Goal: Task Accomplishment & Management: Complete application form

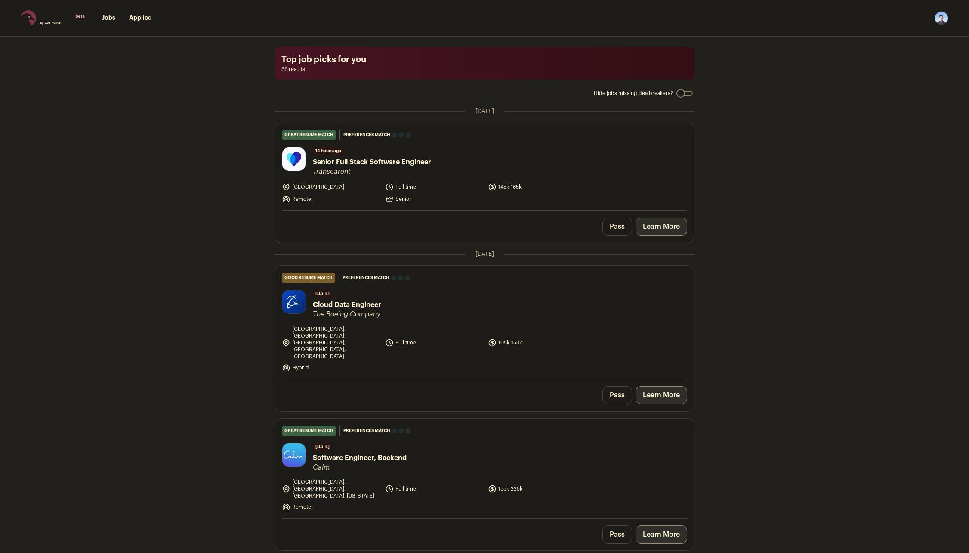
click at [657, 229] on link "Learn More" at bounding box center [662, 227] width 52 height 18
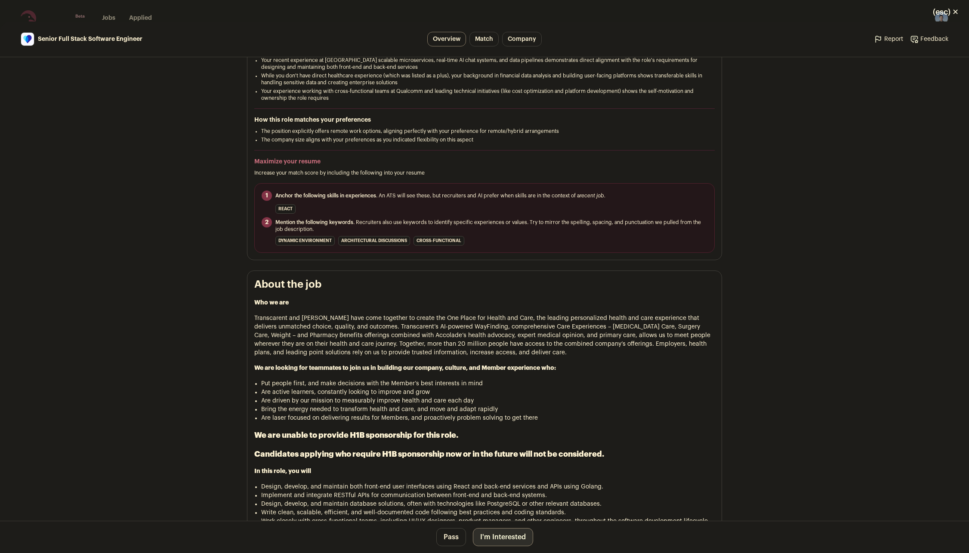
scroll to position [172, 0]
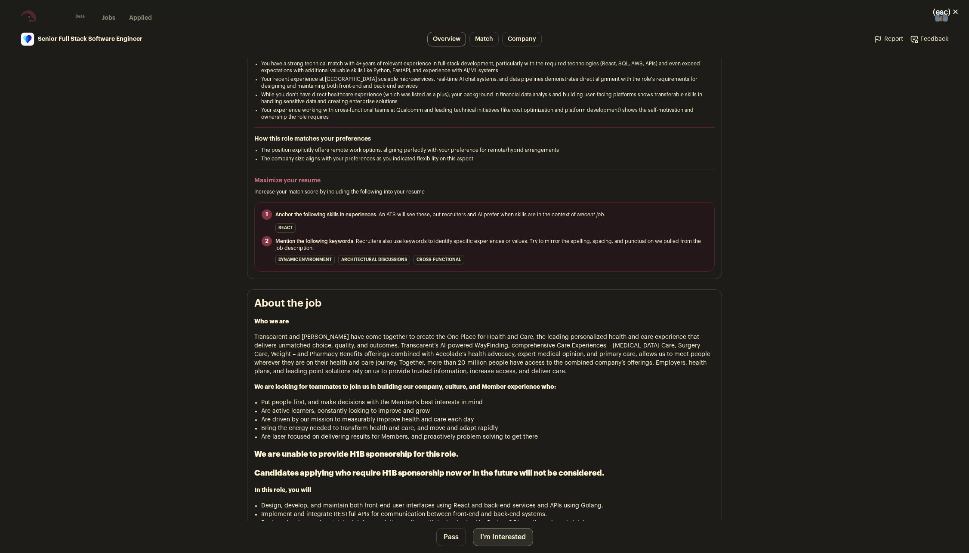
click at [509, 536] on button "I'm Interested" at bounding box center [503, 537] width 60 height 18
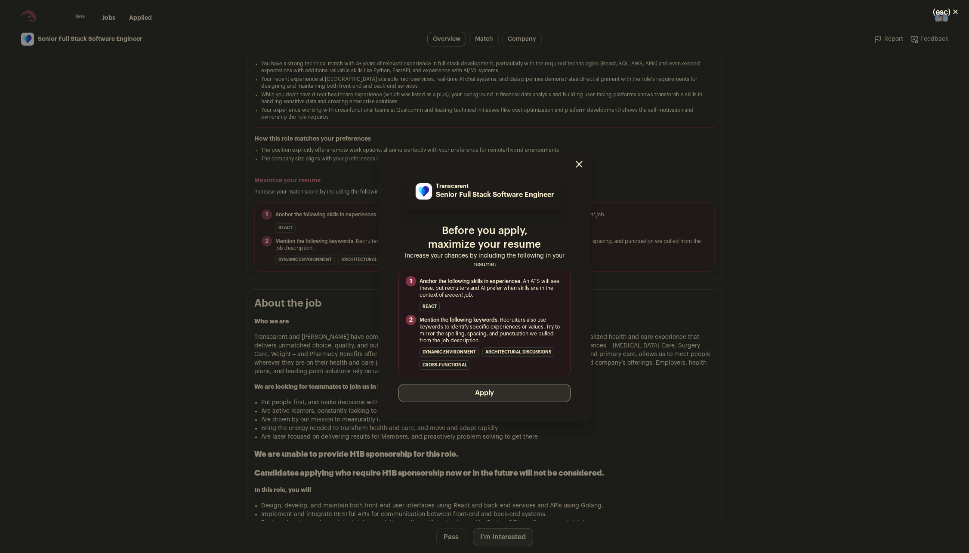
click at [484, 395] on button "Apply" at bounding box center [484, 393] width 172 height 18
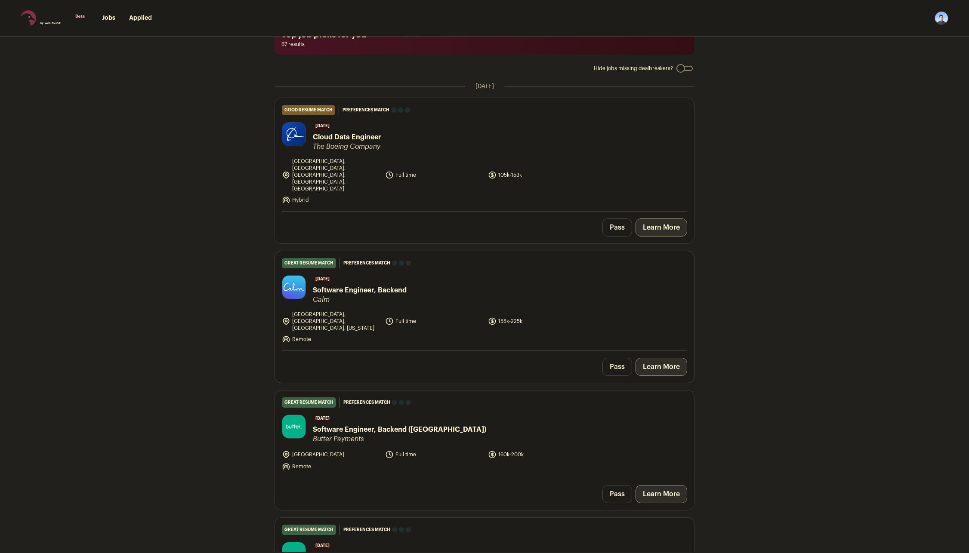
scroll to position [86, 0]
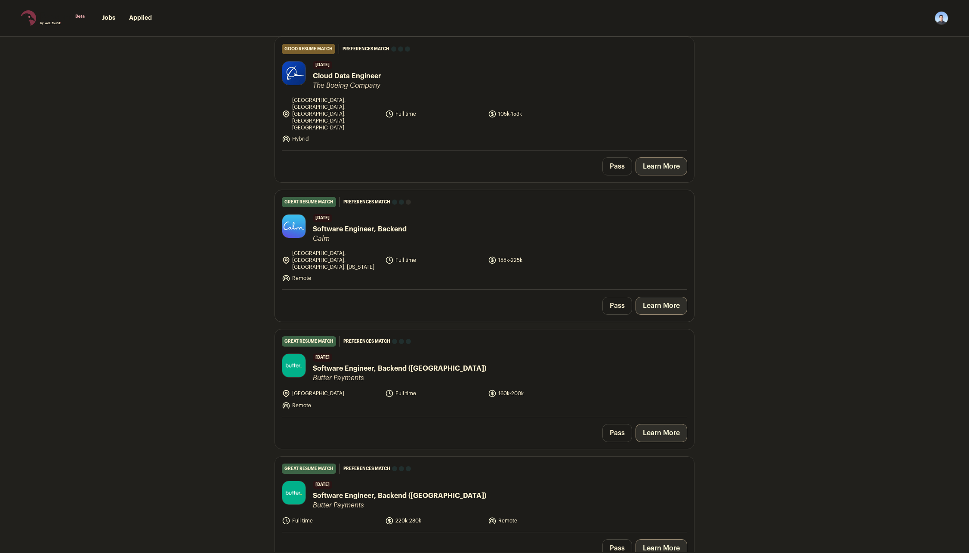
click at [672, 297] on link "Learn More" at bounding box center [662, 306] width 52 height 18
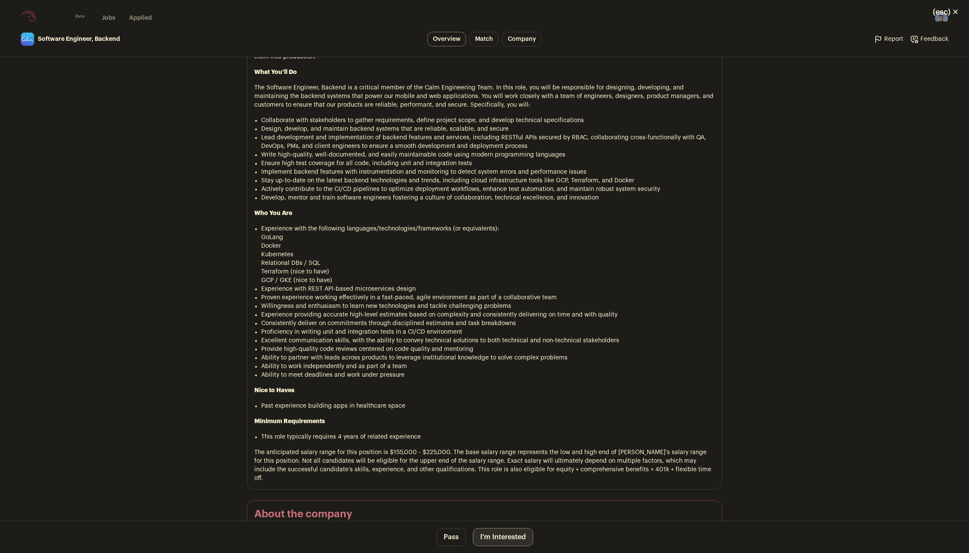
scroll to position [491, 0]
click at [497, 543] on button "I'm Interested" at bounding box center [503, 537] width 60 height 18
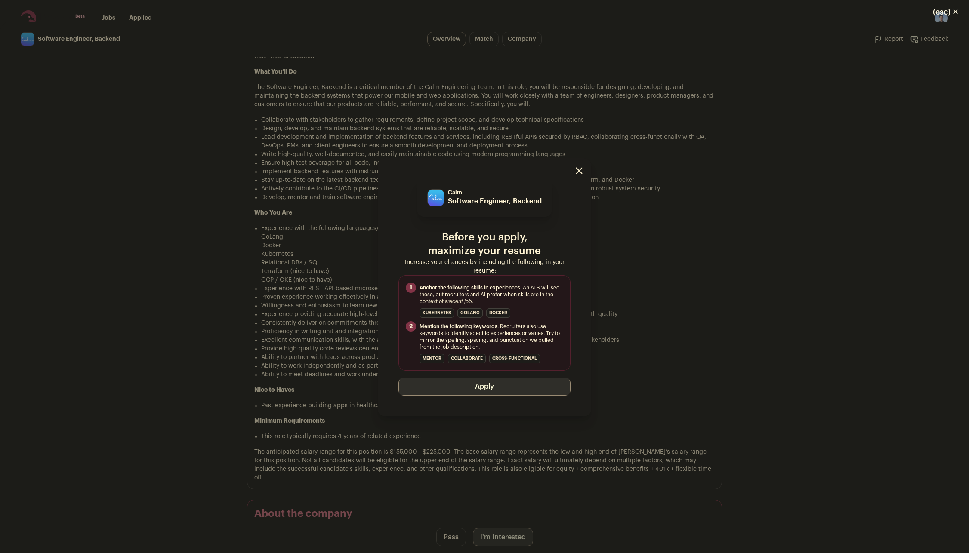
click at [495, 391] on button "Apply" at bounding box center [484, 387] width 172 height 18
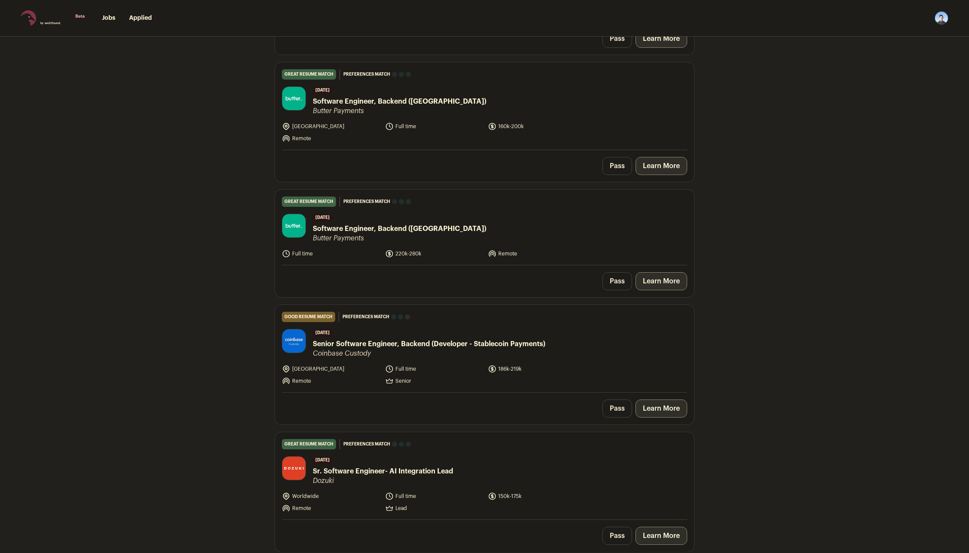
scroll to position [215, 0]
click at [662, 271] on link "Learn More" at bounding box center [662, 280] width 52 height 18
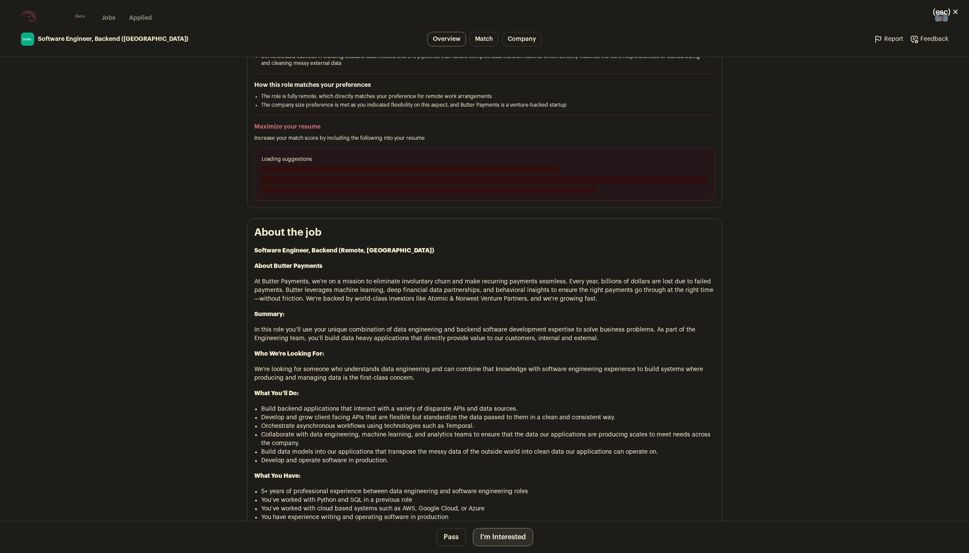
scroll to position [344, 0]
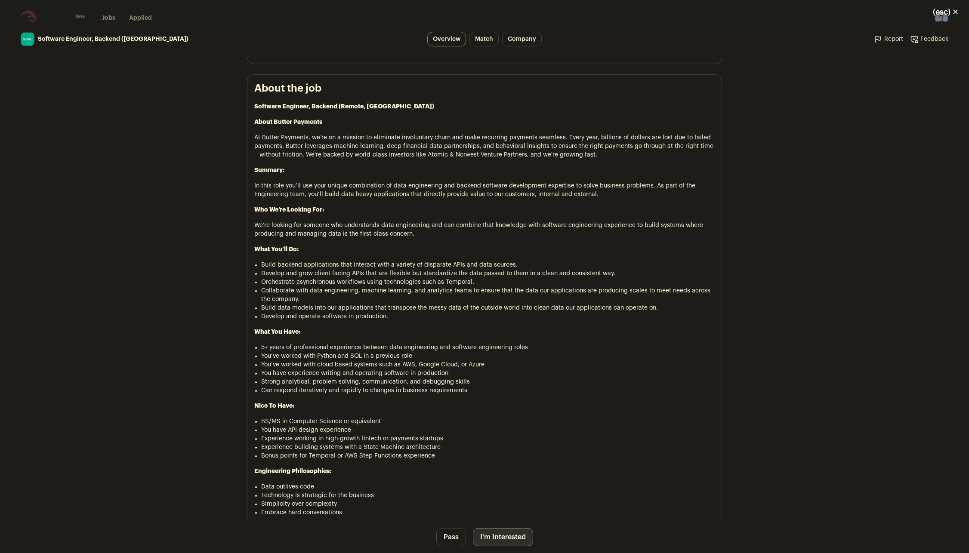
click at [489, 540] on button "I'm Interested" at bounding box center [503, 537] width 60 height 18
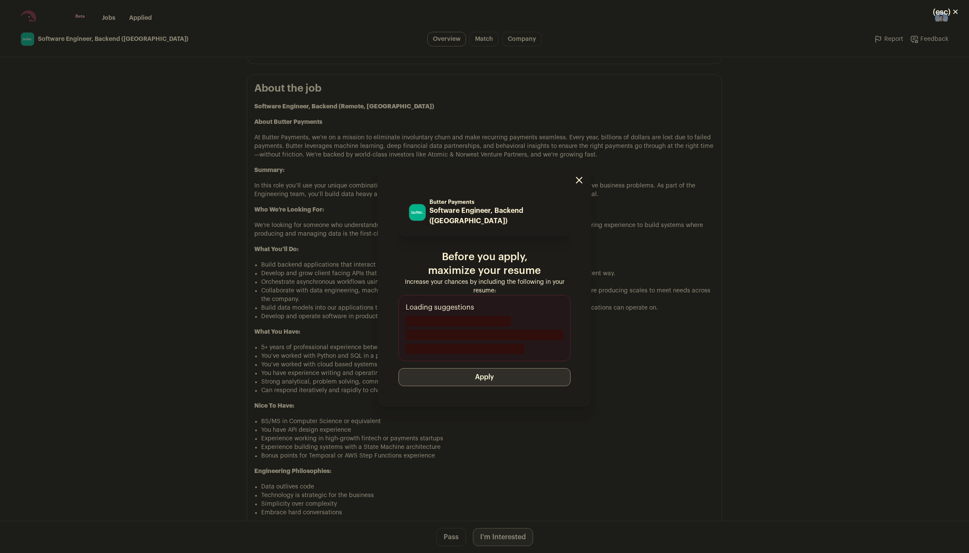
click at [471, 369] on button "Apply" at bounding box center [484, 377] width 172 height 18
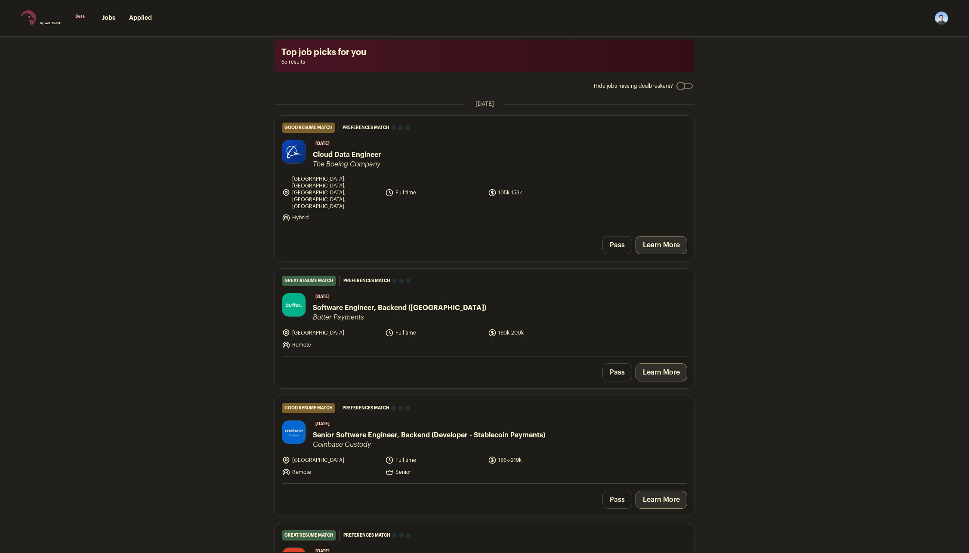
scroll to position [0, 0]
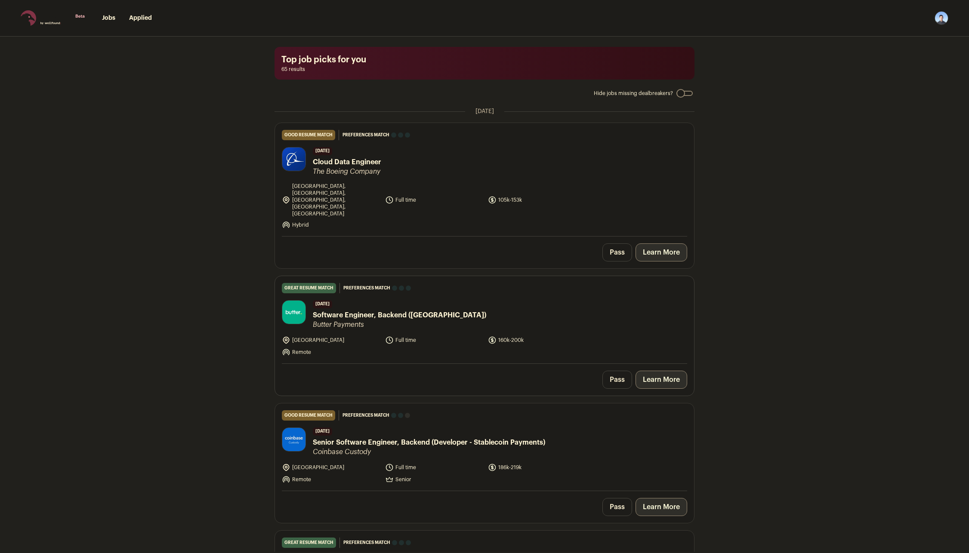
click at [669, 371] on link "Learn More" at bounding box center [662, 380] width 52 height 18
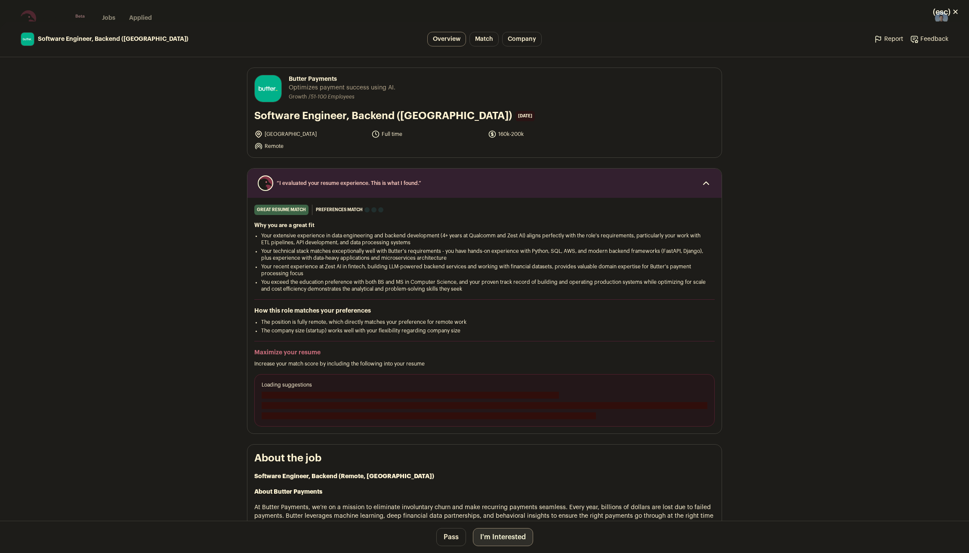
click at [511, 537] on button "I'm Interested" at bounding box center [503, 537] width 60 height 18
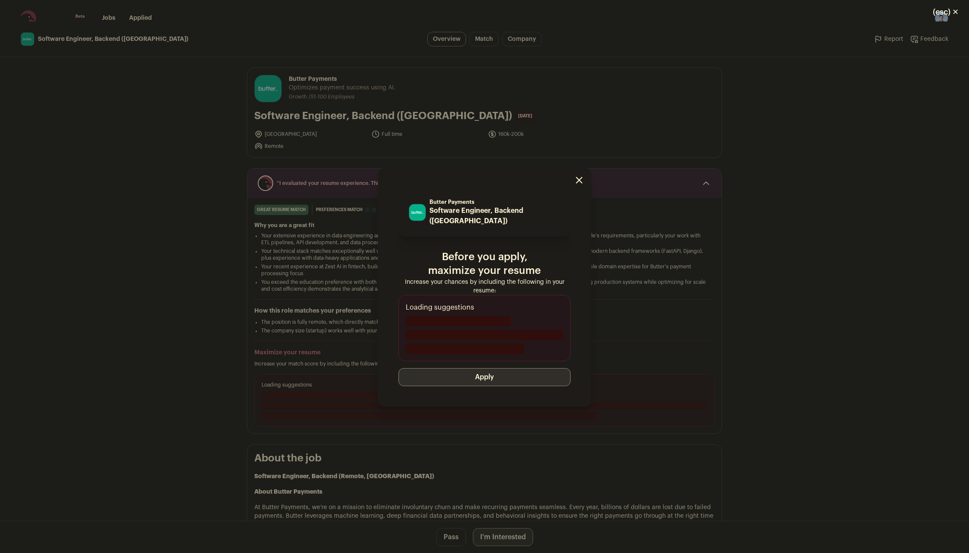
click at [486, 373] on button "Apply" at bounding box center [484, 377] width 172 height 18
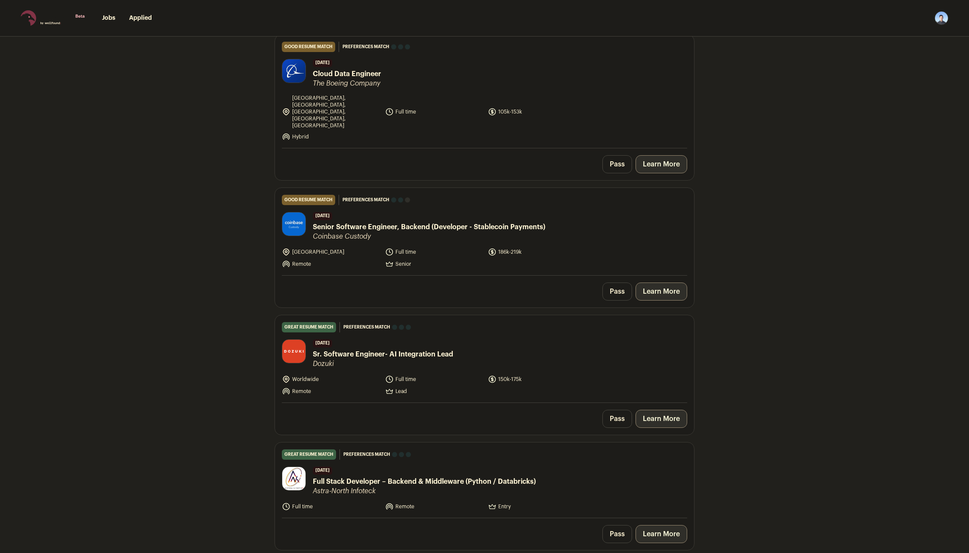
scroll to position [86, 0]
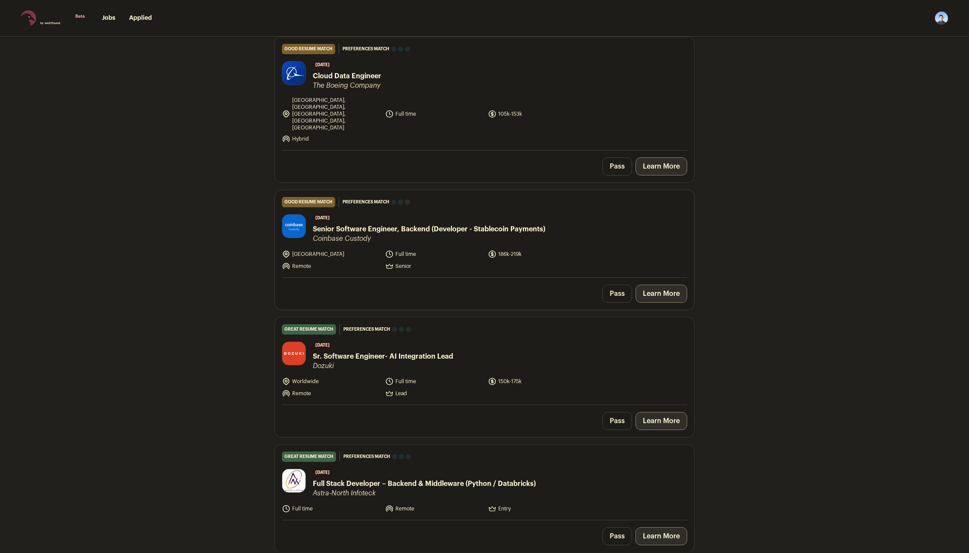
click at [652, 285] on link "Learn More" at bounding box center [662, 294] width 52 height 18
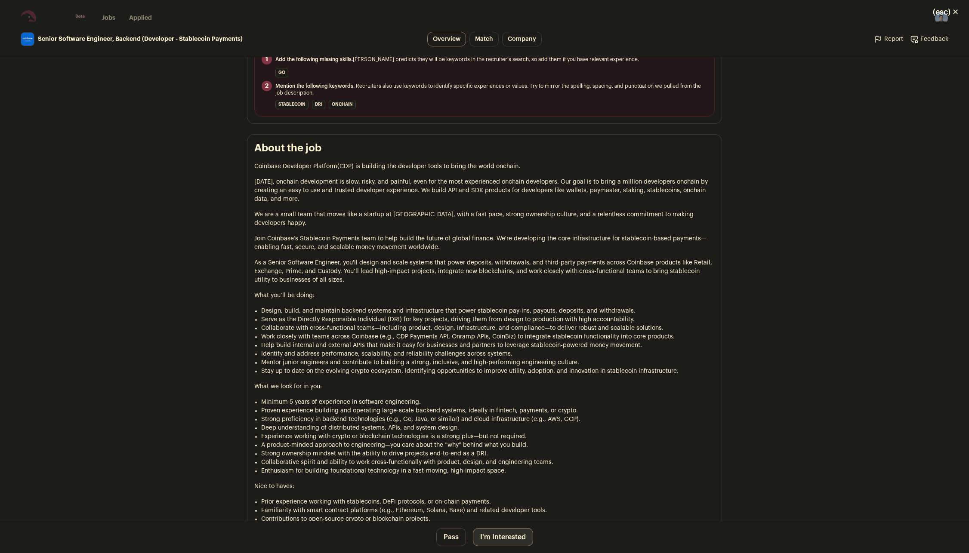
scroll to position [387, 0]
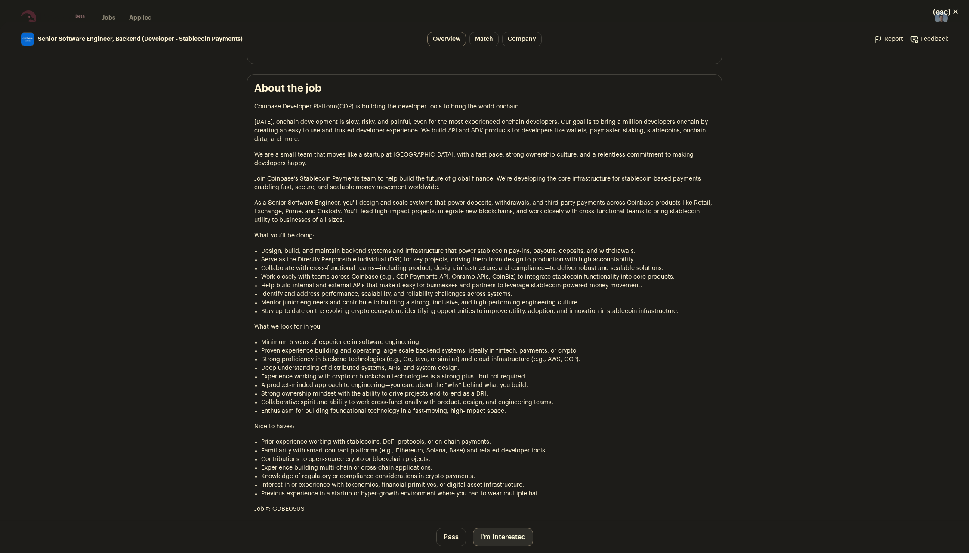
click at [504, 539] on button "I'm Interested" at bounding box center [503, 537] width 60 height 18
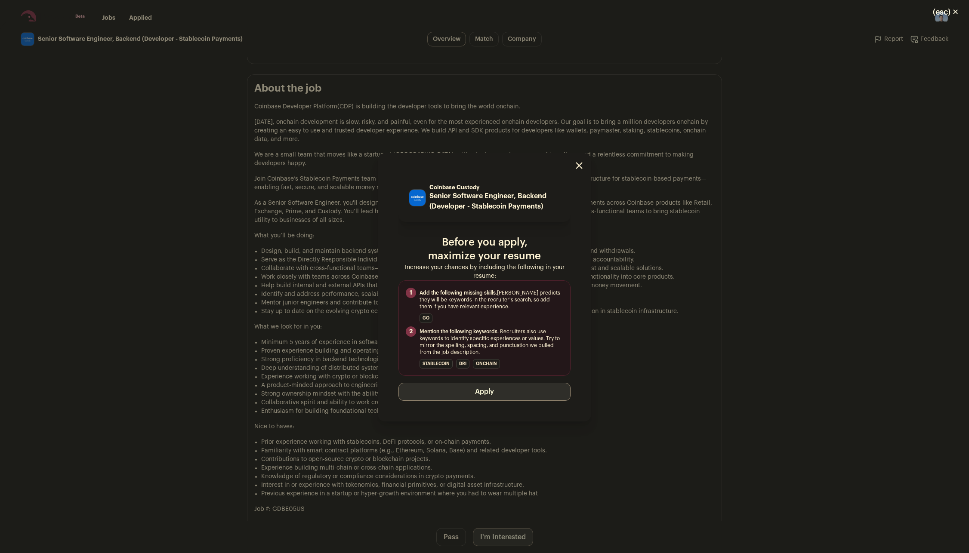
click at [497, 393] on button "Apply" at bounding box center [484, 392] width 172 height 18
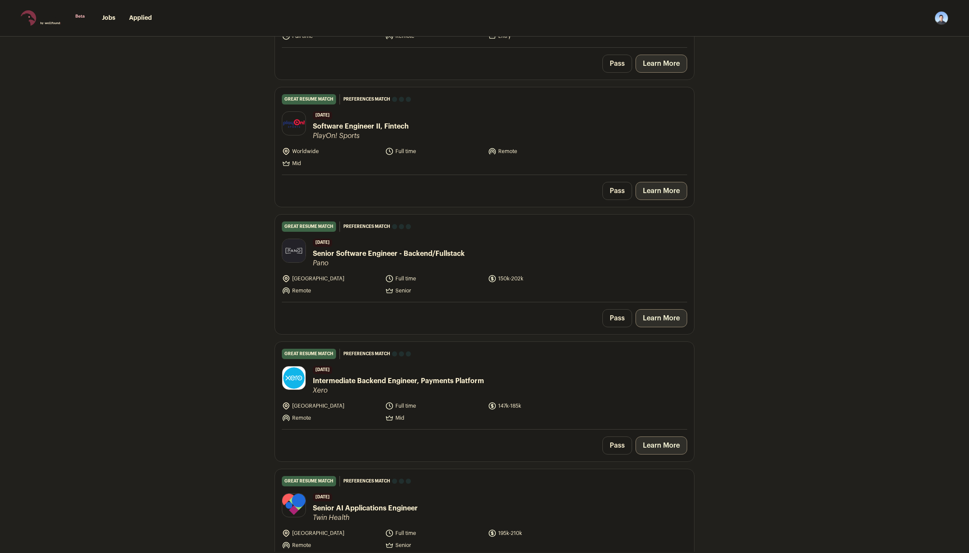
scroll to position [430, 0]
click at [668, 311] on link "Learn More" at bounding box center [662, 320] width 52 height 18
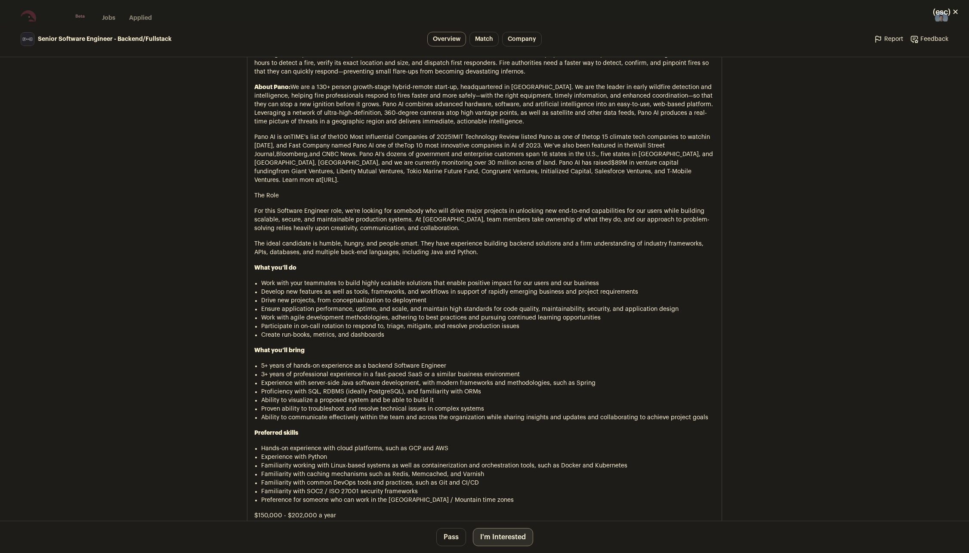
scroll to position [473, 0]
